Goal: Task Accomplishment & Management: Manage account settings

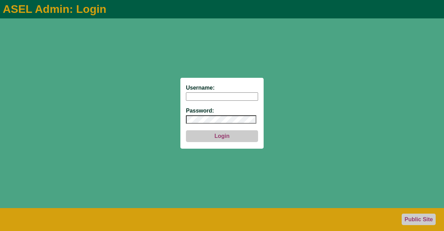
type input "aseladmin"
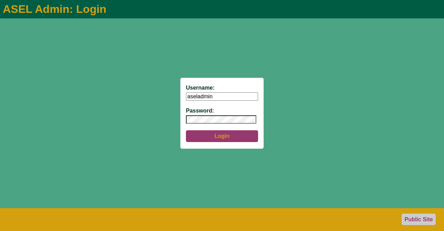
click at [215, 134] on button "Login" at bounding box center [222, 136] width 72 height 12
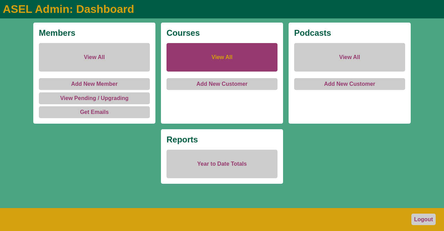
click at [220, 54] on link "View All" at bounding box center [222, 57] width 111 height 28
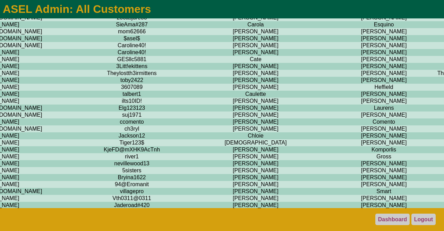
scroll to position [658, 238]
click at [336, 22] on td "[PERSON_NAME]" at bounding box center [383, 18] width 95 height 7
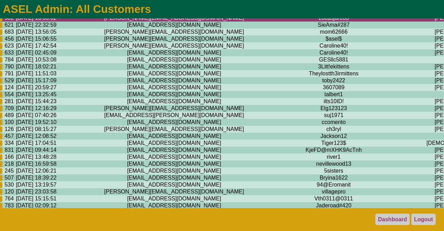
scroll to position [658, 0]
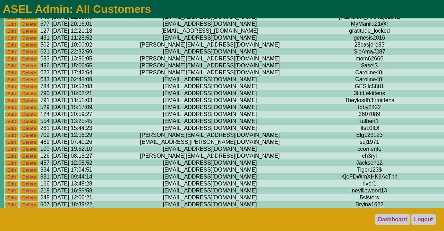
scroll to position [631, 0]
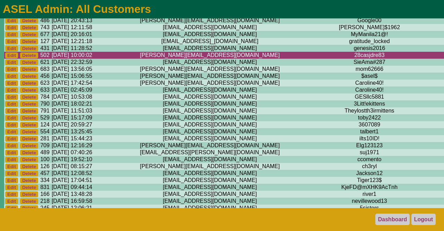
scroll to position [622, 0]
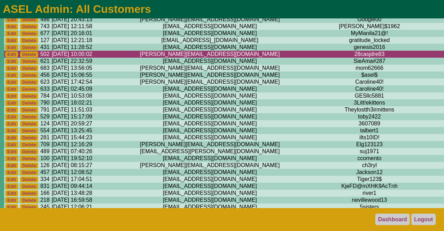
click at [420, 219] on link "Logout" at bounding box center [423, 218] width 24 height 11
